Goal: Task Accomplishment & Management: Manage account settings

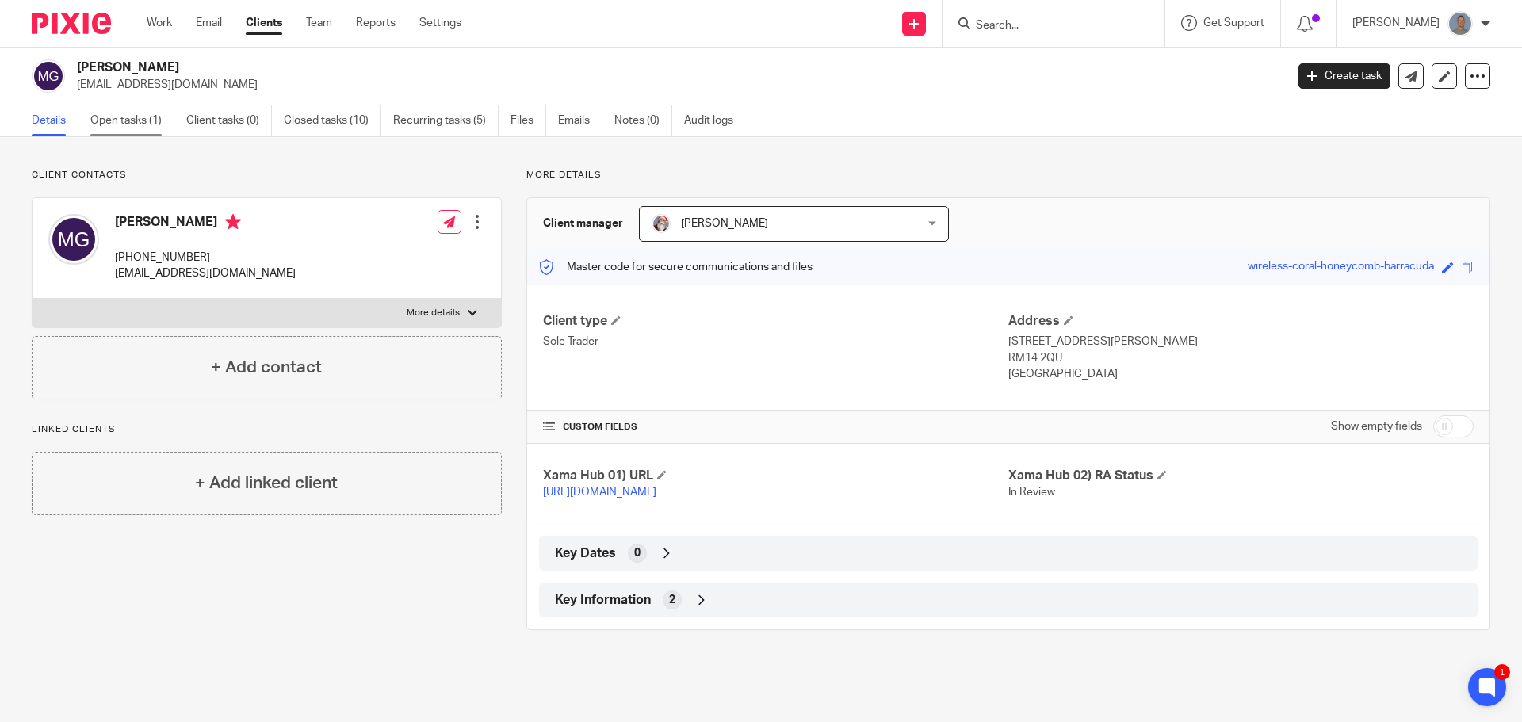
click at [116, 121] on link "Open tasks (1)" at bounding box center [132, 120] width 84 height 31
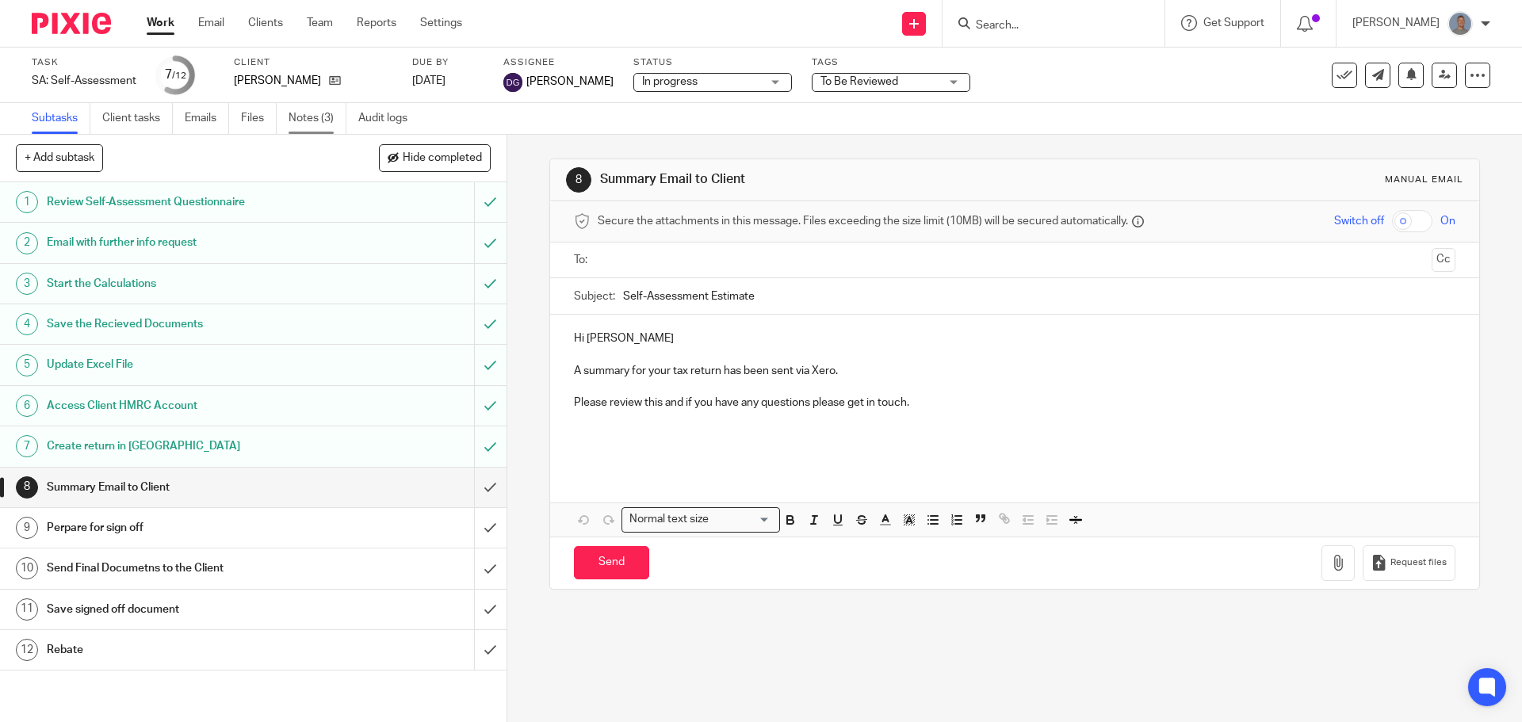
click at [334, 122] on link "Notes (3)" at bounding box center [317, 118] width 58 height 31
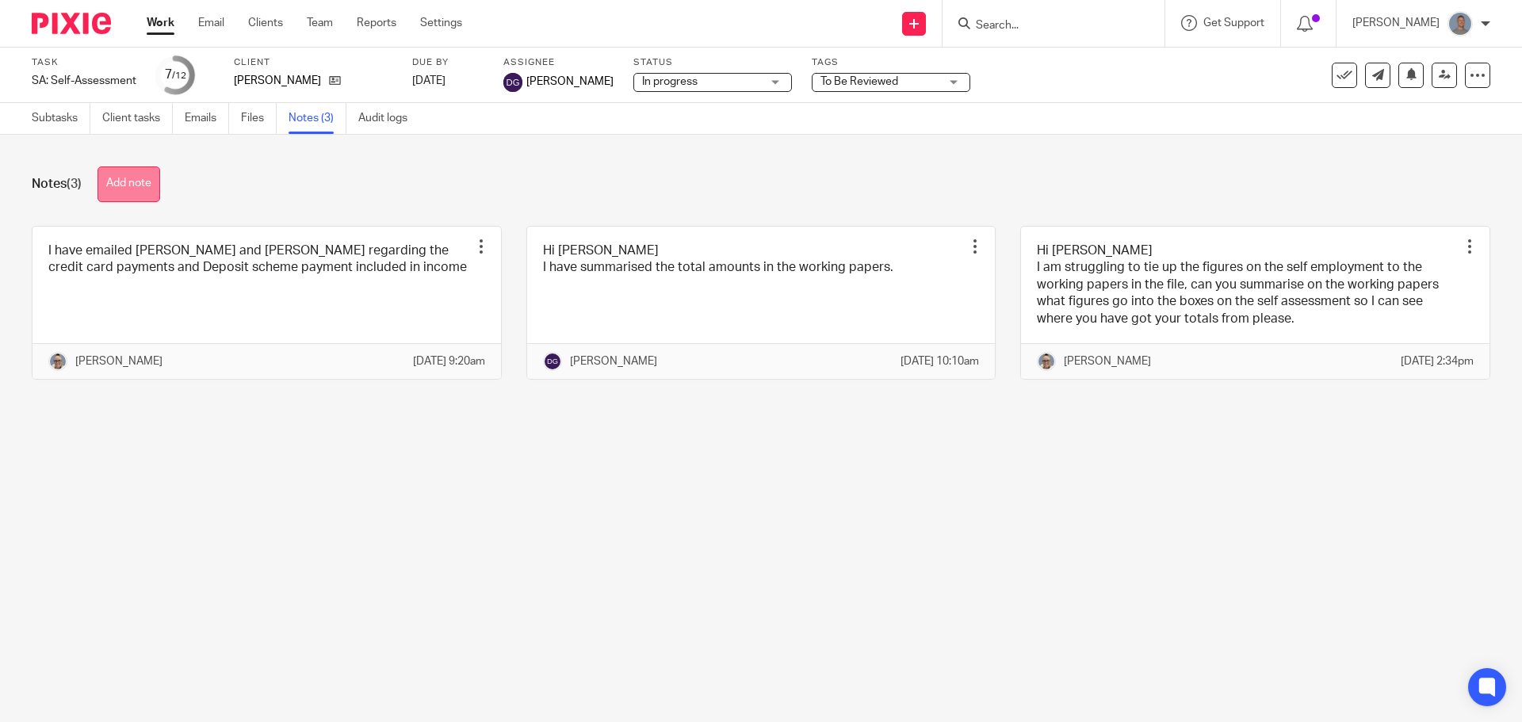
click at [151, 178] on button "Add note" at bounding box center [128, 184] width 63 height 36
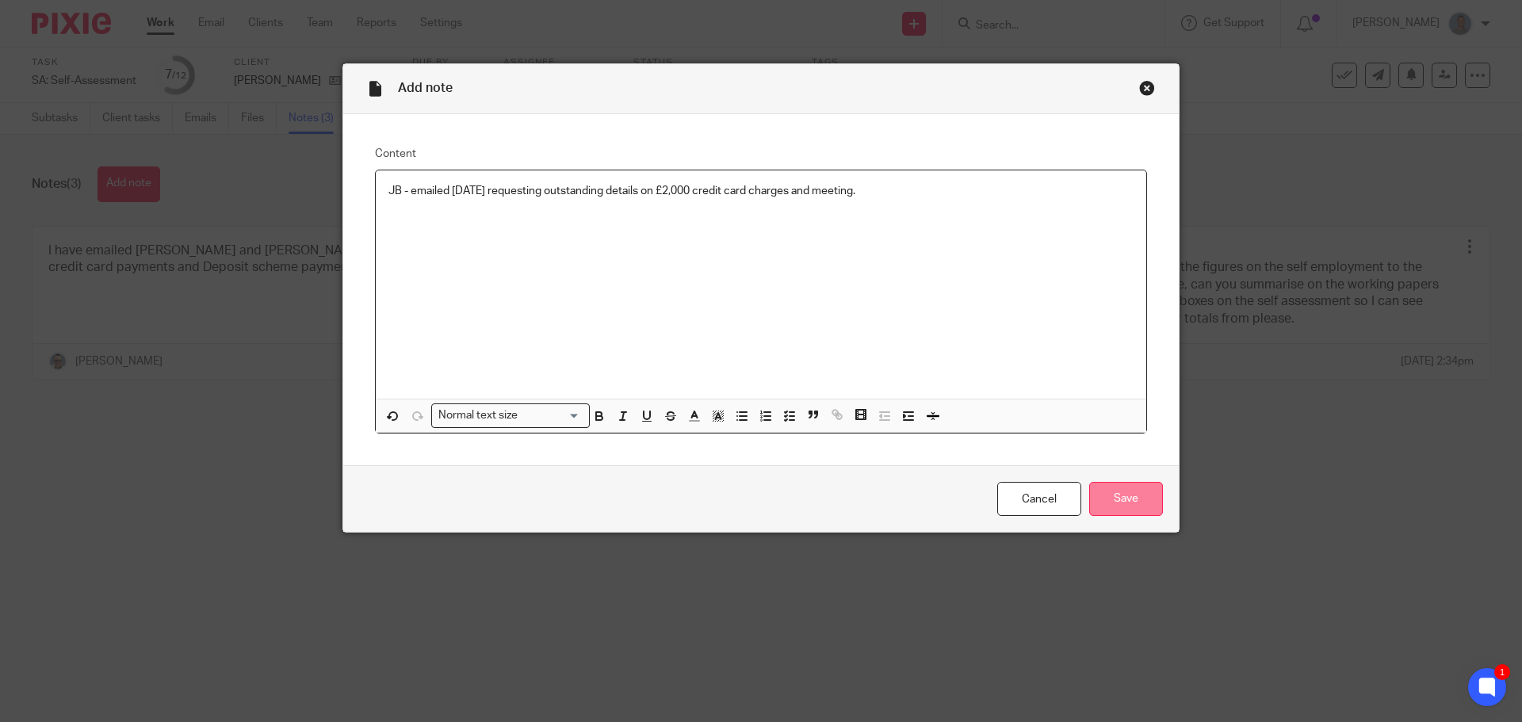
click at [1132, 496] on input "Save" at bounding box center [1126, 499] width 74 height 34
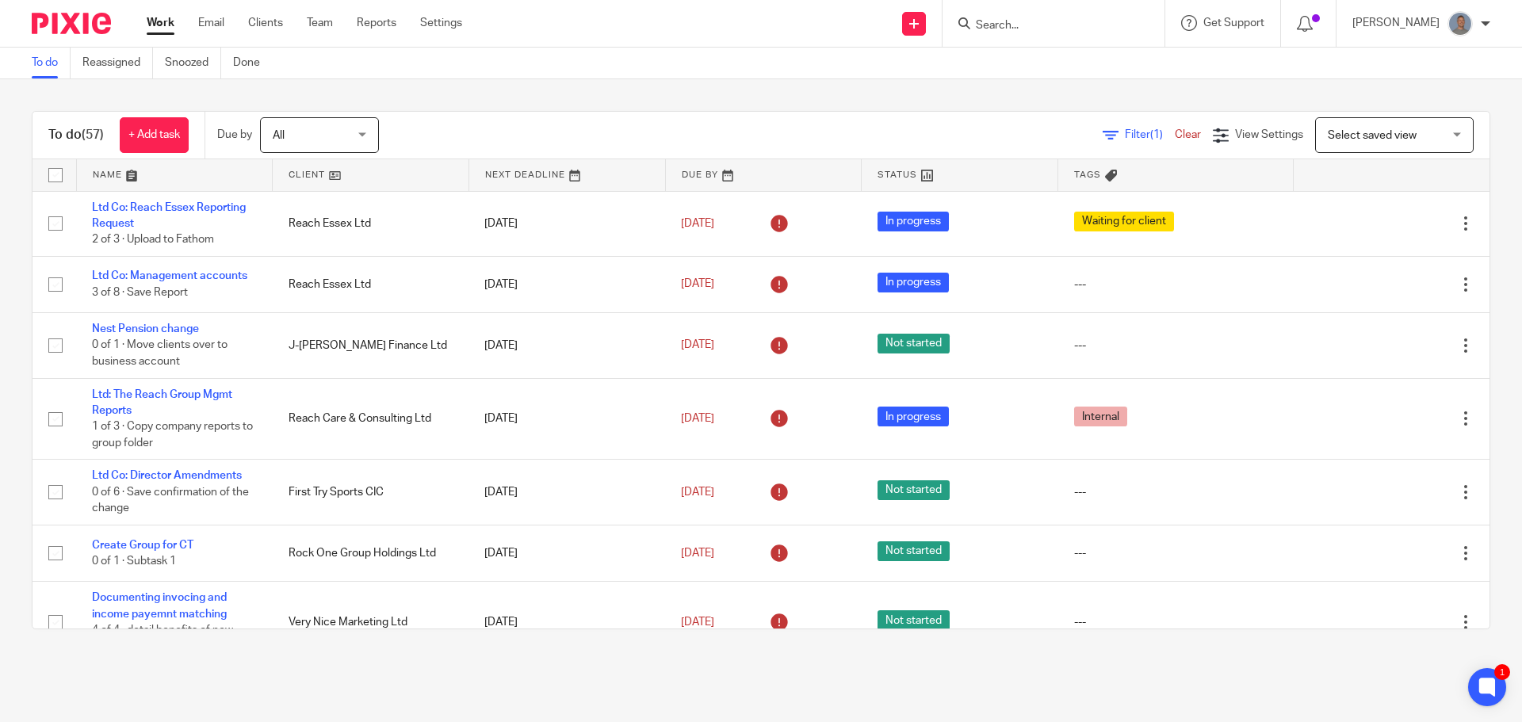
click at [158, 23] on link "Work" at bounding box center [161, 23] width 28 height 16
